Goal: Information Seeking & Learning: Learn about a topic

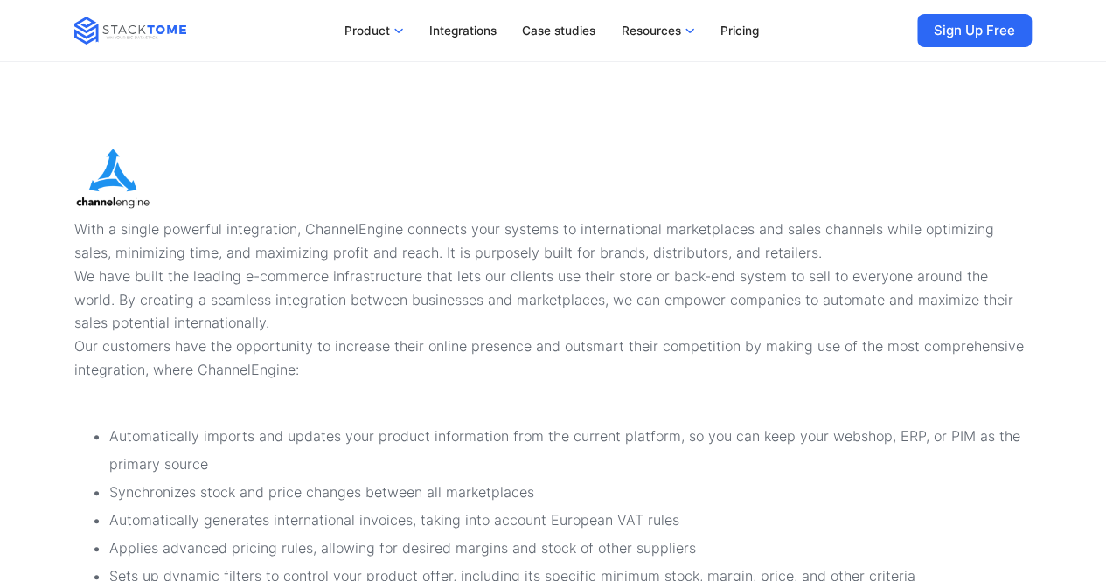
click at [413, 229] on p "With a single powerful integration, ChannelEngine connects your systems to inte…" at bounding box center [552, 300] width 957 height 164
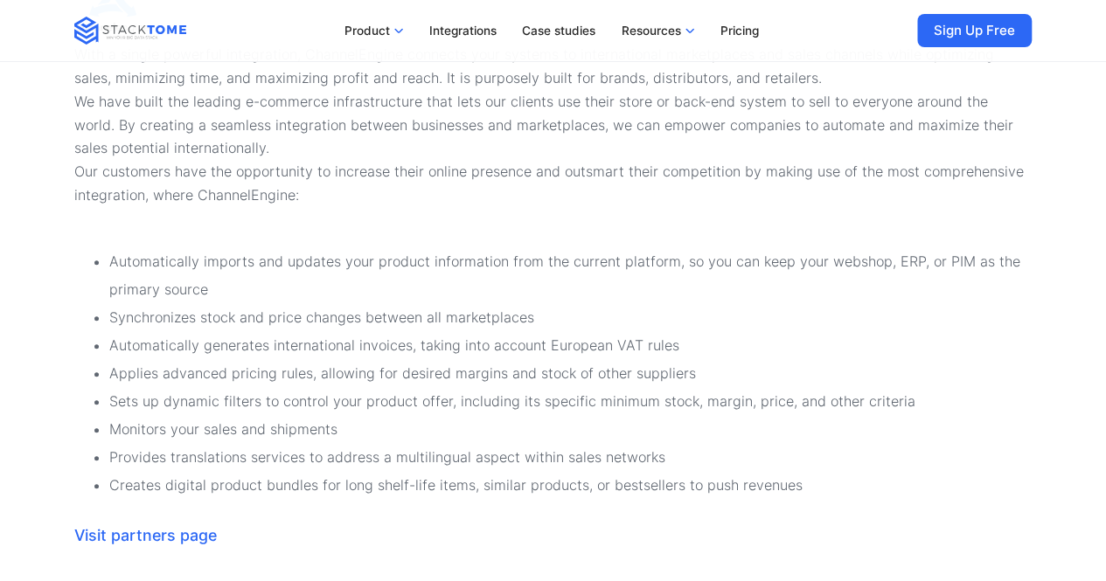
scroll to position [350, 0]
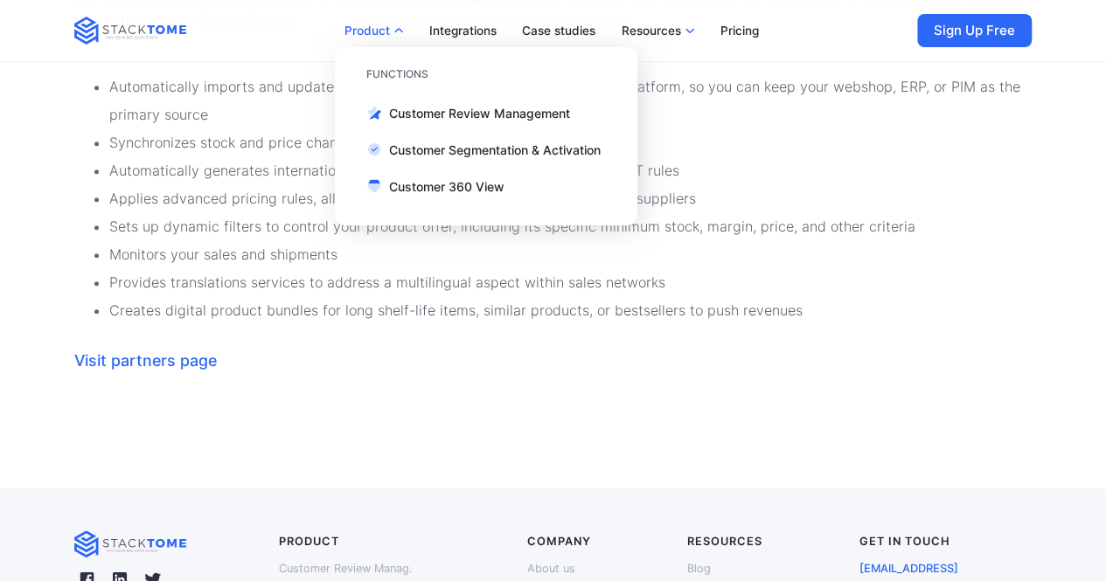
click at [408, 32] on link "Product" at bounding box center [374, 30] width 79 height 33
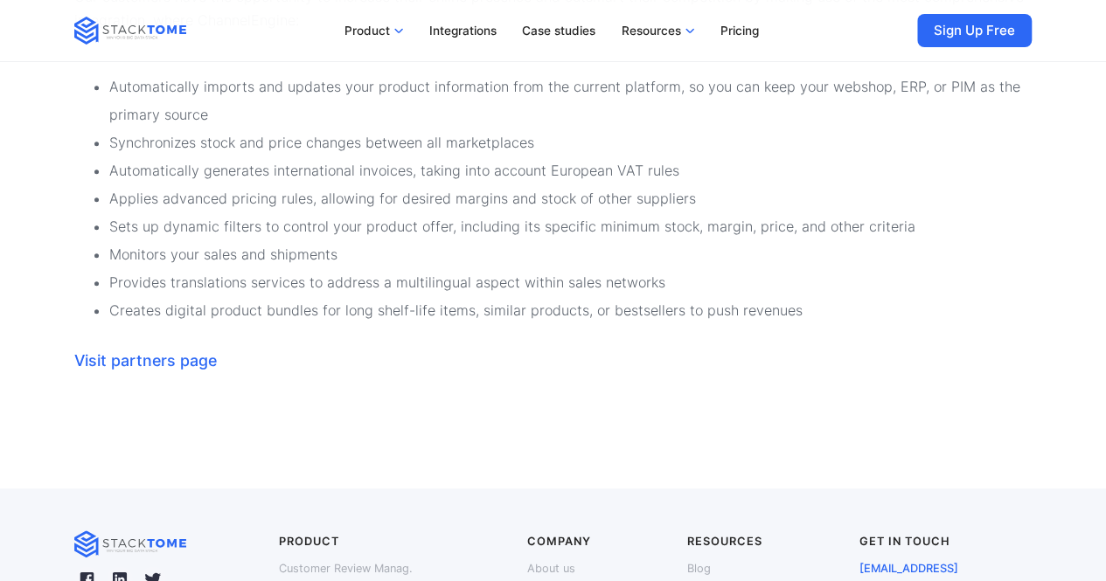
click at [398, 31] on img at bounding box center [398, 30] width 10 height 10
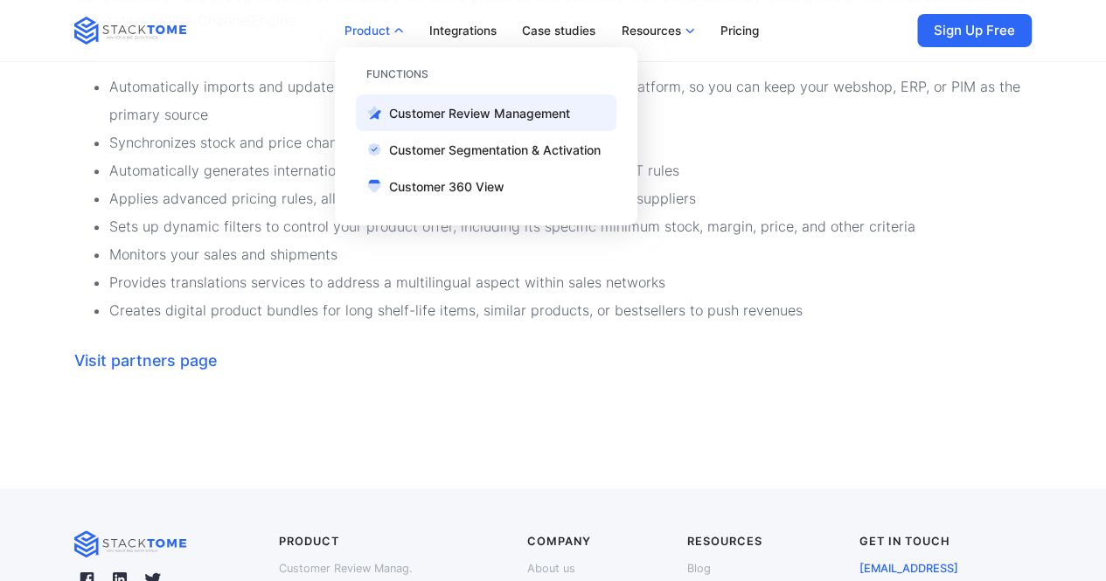
click at [522, 110] on p "Customer Review Management" at bounding box center [479, 113] width 181 height 15
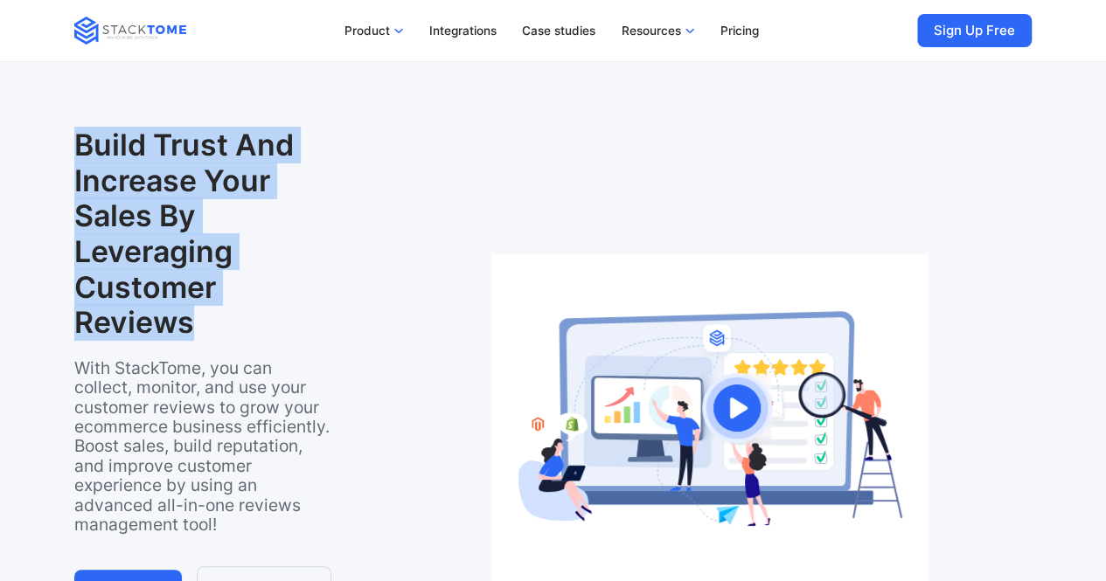
drag, startPoint x: 65, startPoint y: 142, endPoint x: 275, endPoint y: 319, distance: 274.9
click at [275, 318] on div "Build Trust And Increase Your Sales By Leveraging Customer Reviews With StackTo…" at bounding box center [553, 412] width 1106 height 825
click at [162, 296] on h2 "Build Trust And Increase Your Sales By Leveraging Customer Reviews" at bounding box center [203, 234] width 258 height 213
drag, startPoint x: 80, startPoint y: 150, endPoint x: 259, endPoint y: 330, distance: 252.9
click at [259, 330] on h2 "Build Trust And Increase Your Sales By Leveraging Customer Reviews" at bounding box center [203, 234] width 258 height 213
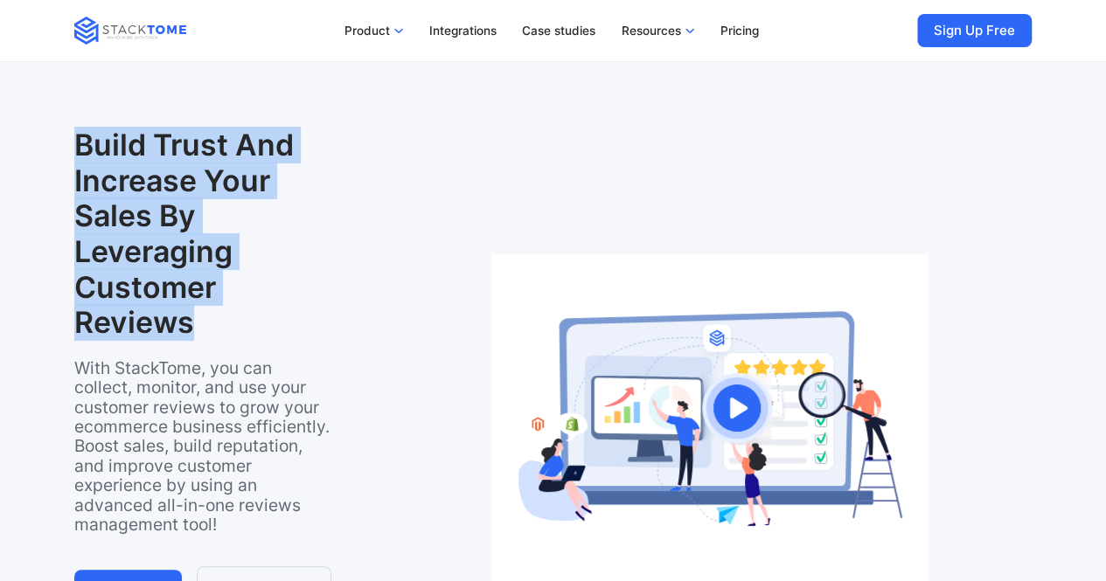
click at [228, 314] on h2 "Build Trust And Increase Your Sales By Leveraging Customer Reviews" at bounding box center [203, 234] width 258 height 213
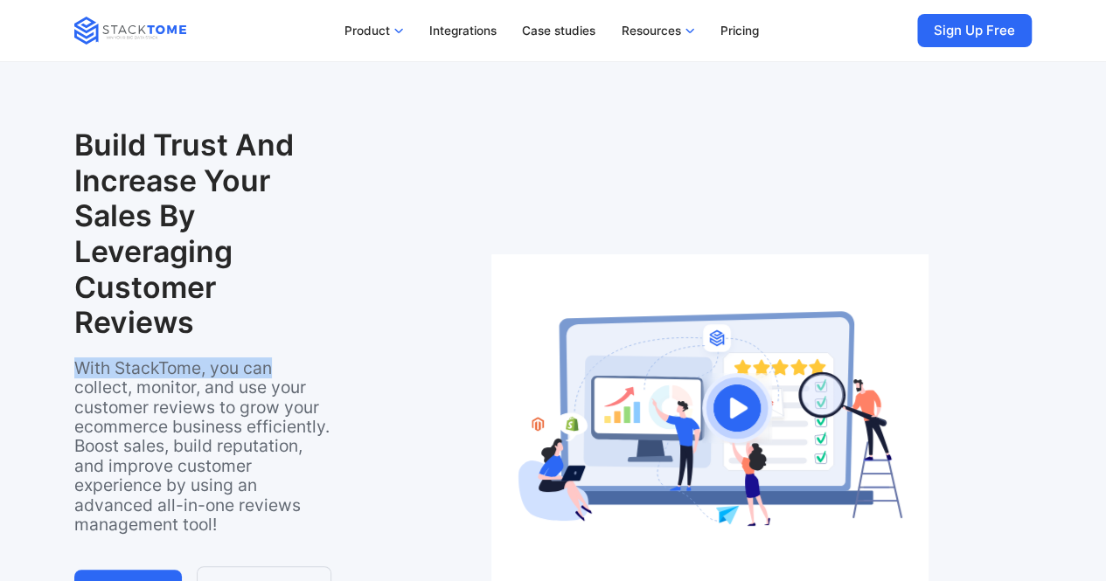
drag, startPoint x: 72, startPoint y: 363, endPoint x: 184, endPoint y: 372, distance: 112.3
click at [271, 372] on div "Build Trust And Increase Your Sales By Leveraging Customer Reviews With StackTo…" at bounding box center [553, 412] width 1106 height 825
click at [184, 372] on p "With StackTome, you can collect, monitor, and use your customer reviews to grow…" at bounding box center [203, 447] width 258 height 177
click at [149, 398] on p "With StackTome, you can collect, monitor, and use your customer reviews to grow…" at bounding box center [203, 447] width 258 height 177
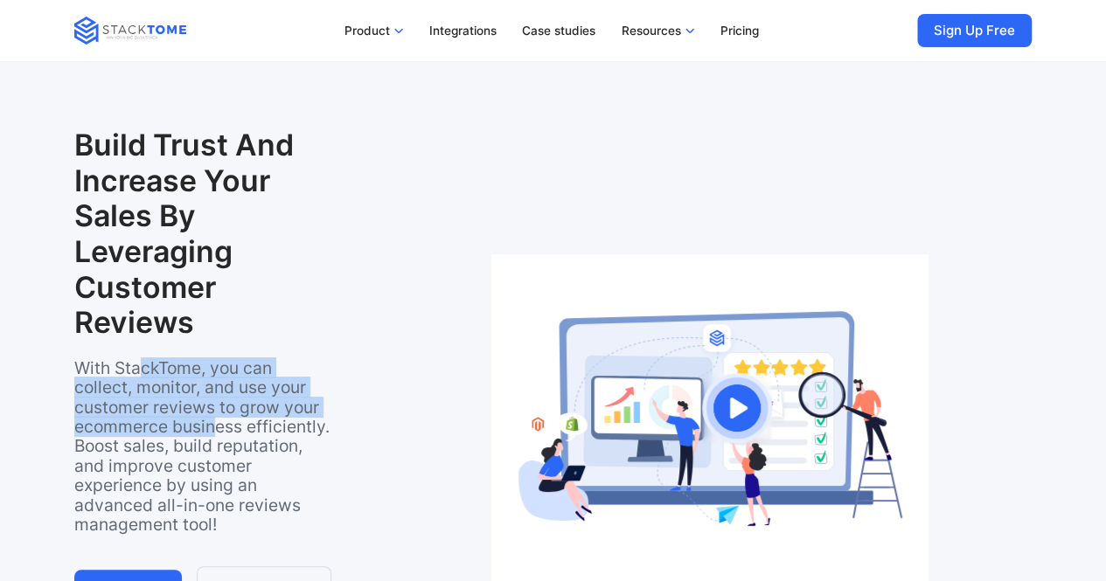
drag, startPoint x: 138, startPoint y: 376, endPoint x: 218, endPoint y: 435, distance: 98.8
click at [218, 435] on p "With StackTome, you can collect, monitor, and use your customer reviews to grow…" at bounding box center [203, 447] width 258 height 177
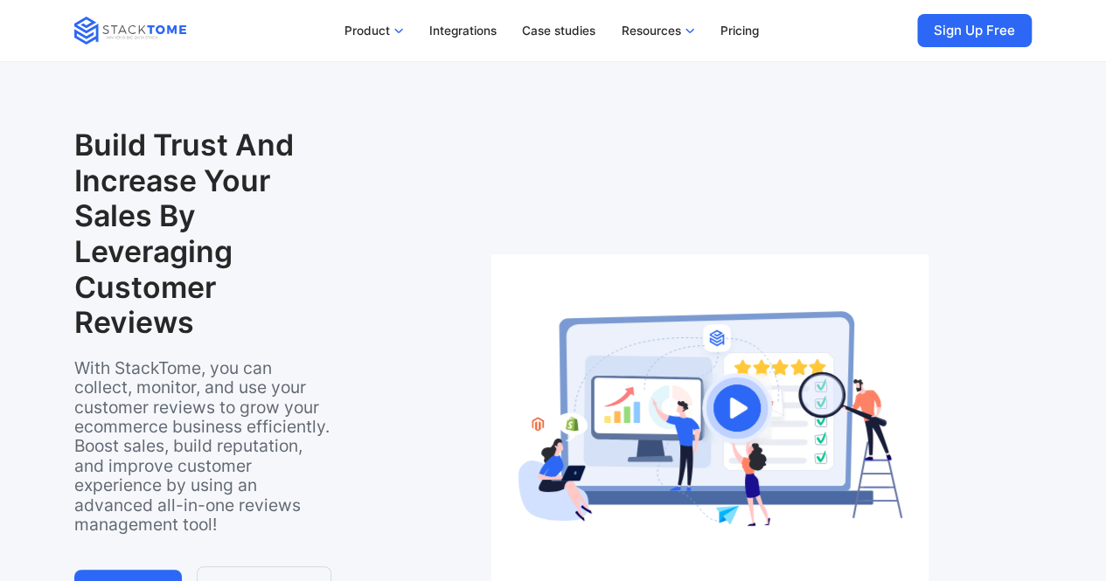
click at [108, 453] on p "With StackTome, you can collect, monitor, and use your customer reviews to grow…" at bounding box center [203, 447] width 258 height 177
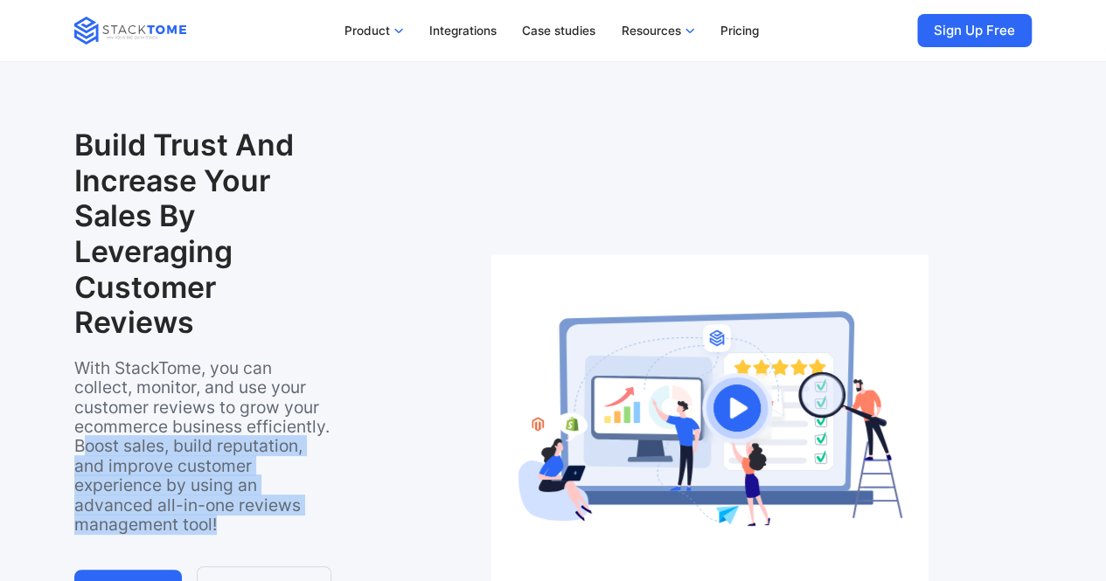
drag, startPoint x: 87, startPoint y: 447, endPoint x: 291, endPoint y: 517, distance: 215.4
click at [291, 517] on p "With StackTome, you can collect, monitor, and use your customer reviews to grow…" at bounding box center [203, 447] width 258 height 177
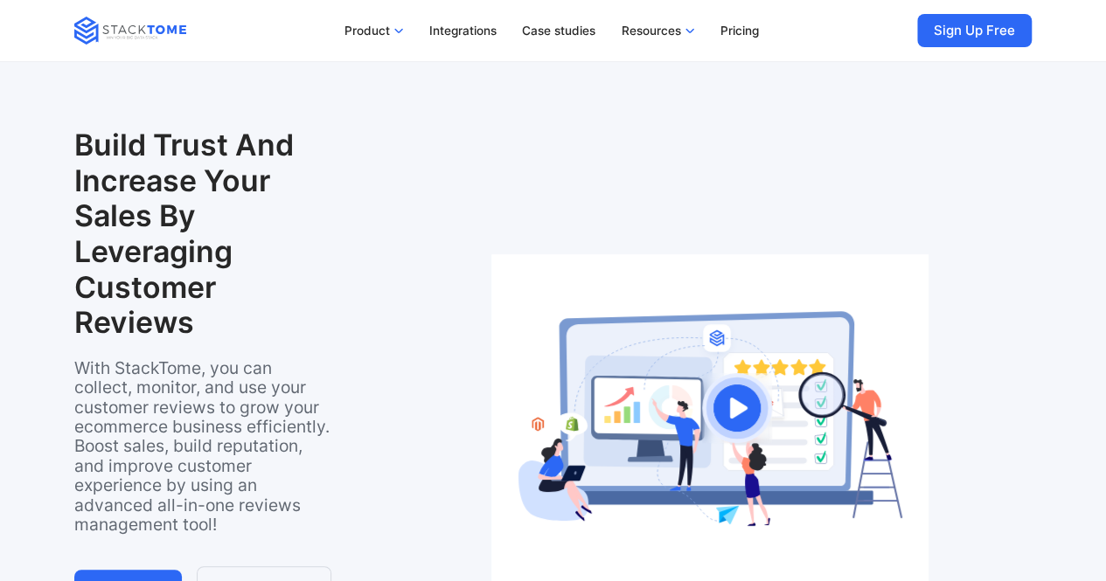
click at [195, 309] on h2 "Build Trust And Increase Your Sales By Leveraging Customer Reviews" at bounding box center [203, 234] width 258 height 213
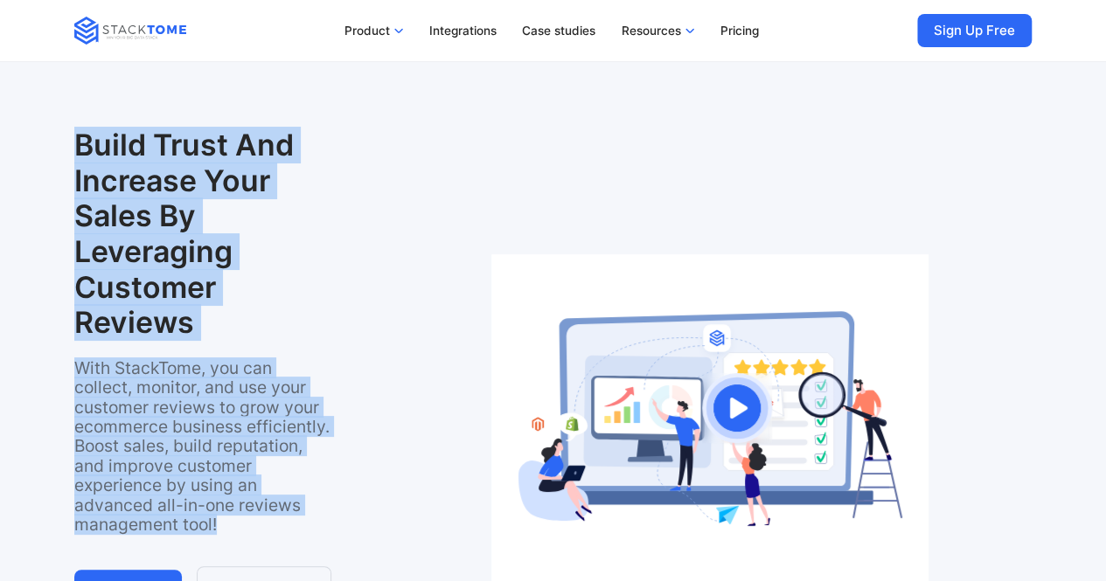
drag, startPoint x: 66, startPoint y: 123, endPoint x: 224, endPoint y: 545, distance: 449.9
click at [224, 545] on div "Build Trust And Increase Your Sales By Leveraging Customer Reviews With StackTo…" at bounding box center [553, 412] width 1106 height 825
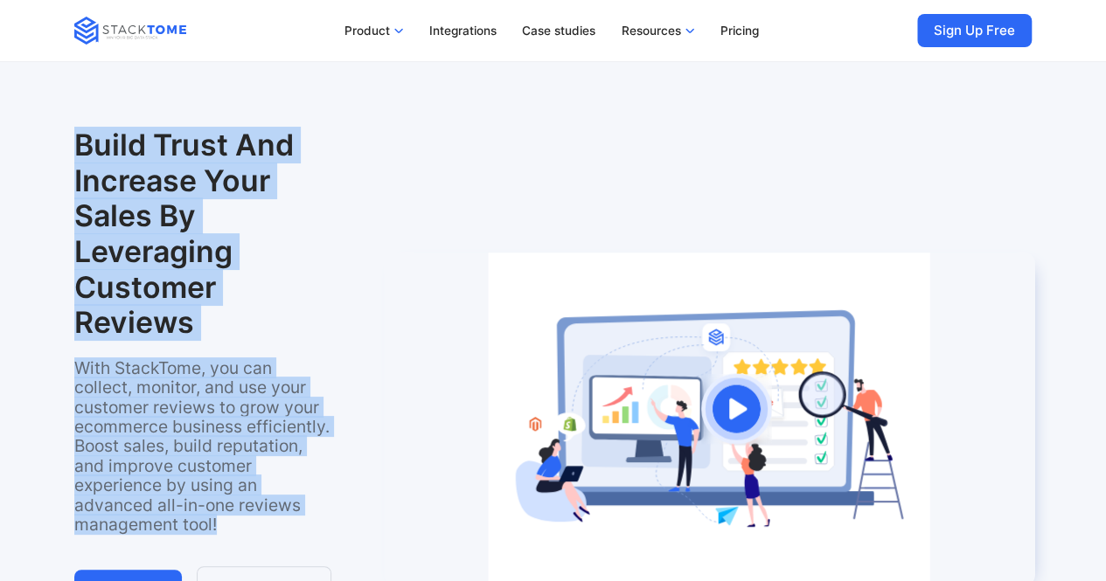
copy div "Build Trust And Increase Your Sales By Leveraging Customer Reviews With StackTo…"
